Goal: Transaction & Acquisition: Purchase product/service

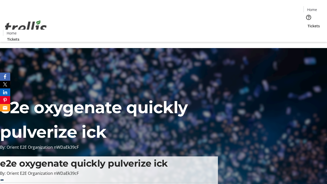
click at [307, 23] on span "Tickets" at bounding box center [313, 25] width 12 height 5
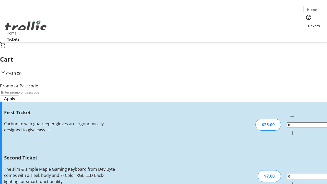
click at [289, 130] on mat-icon "Increment by one" at bounding box center [292, 133] width 6 height 6
type input "1"
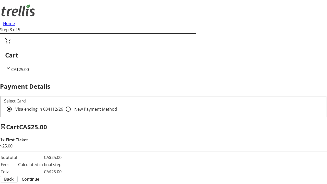
click at [63, 104] on input "New Payment Method" at bounding box center [68, 109] width 10 height 10
radio input "true"
